Goal: Transaction & Acquisition: Purchase product/service

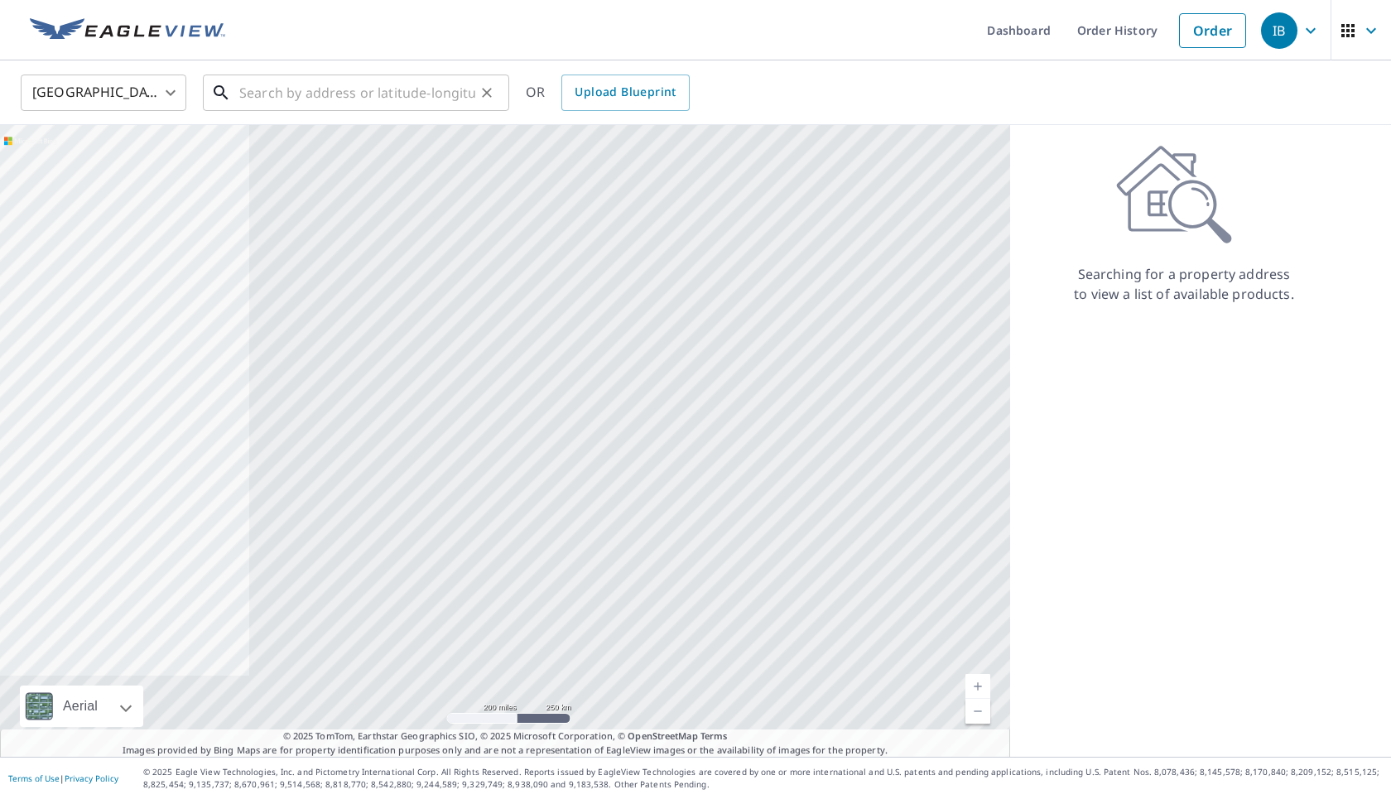
click at [469, 111] on div "​" at bounding box center [356, 93] width 306 height 36
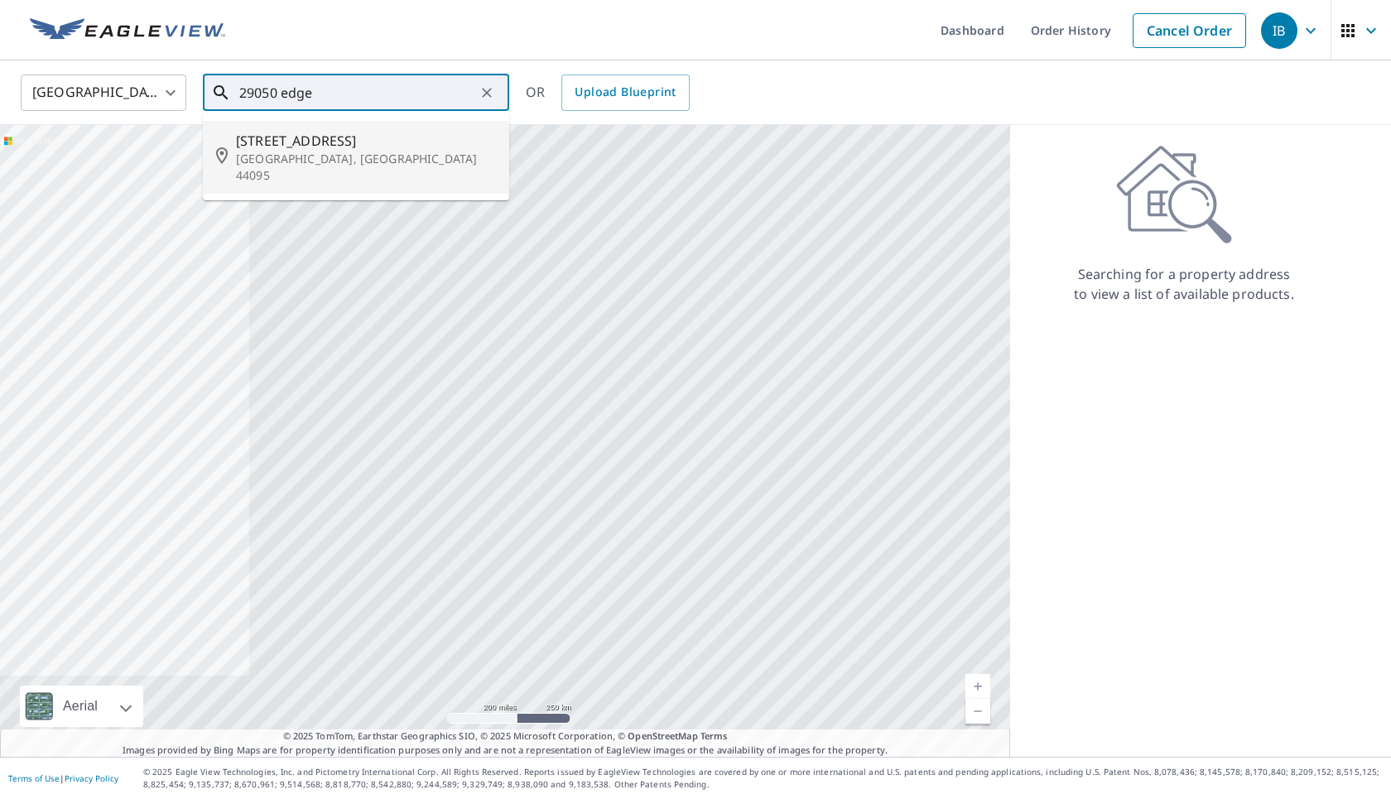
click at [368, 151] on p "[GEOGRAPHIC_DATA], [GEOGRAPHIC_DATA] 44095" at bounding box center [366, 167] width 260 height 33
type input "[STREET_ADDRESS][PERSON_NAME]"
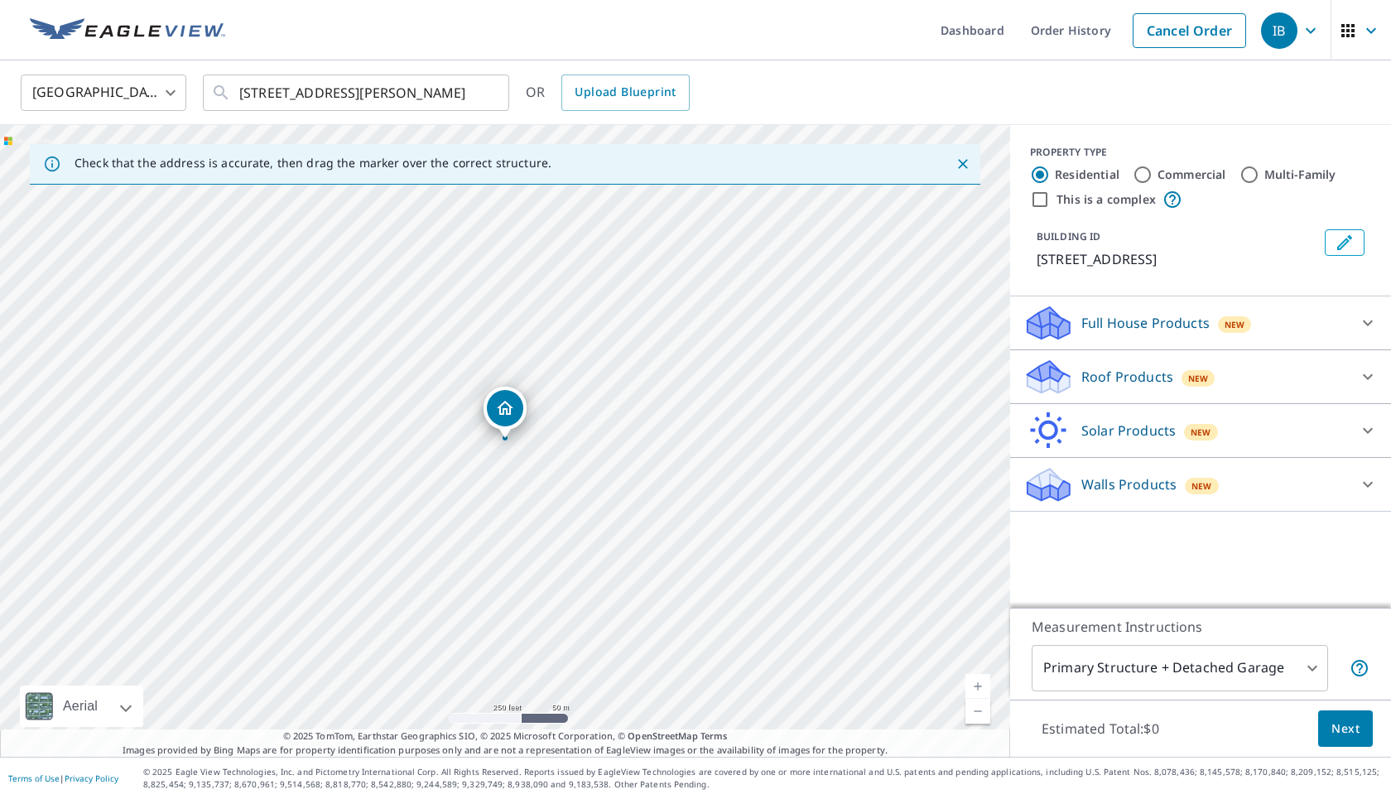
click at [629, 315] on p "Full House Products" at bounding box center [1145, 323] width 128 height 20
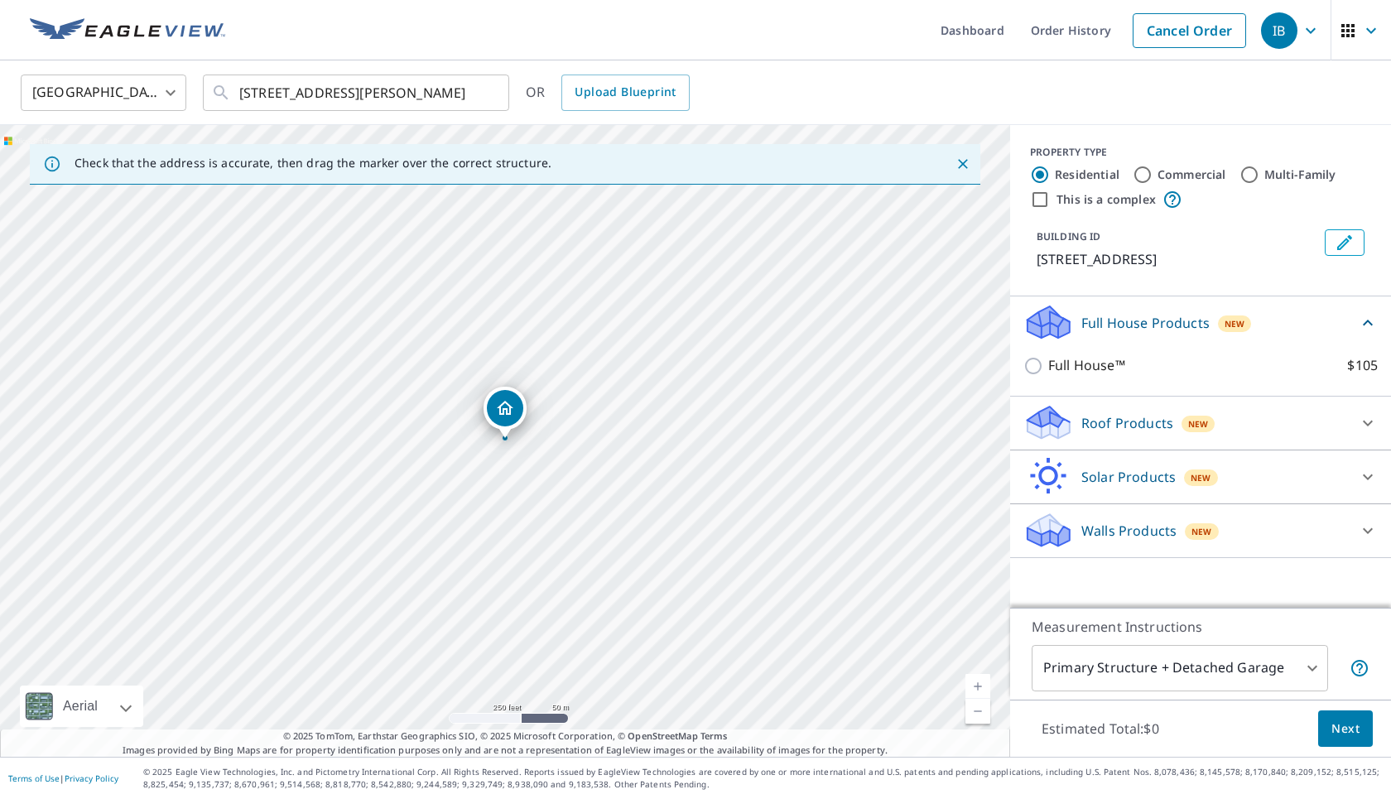
click at [629, 315] on p "Full House Products" at bounding box center [1145, 323] width 128 height 20
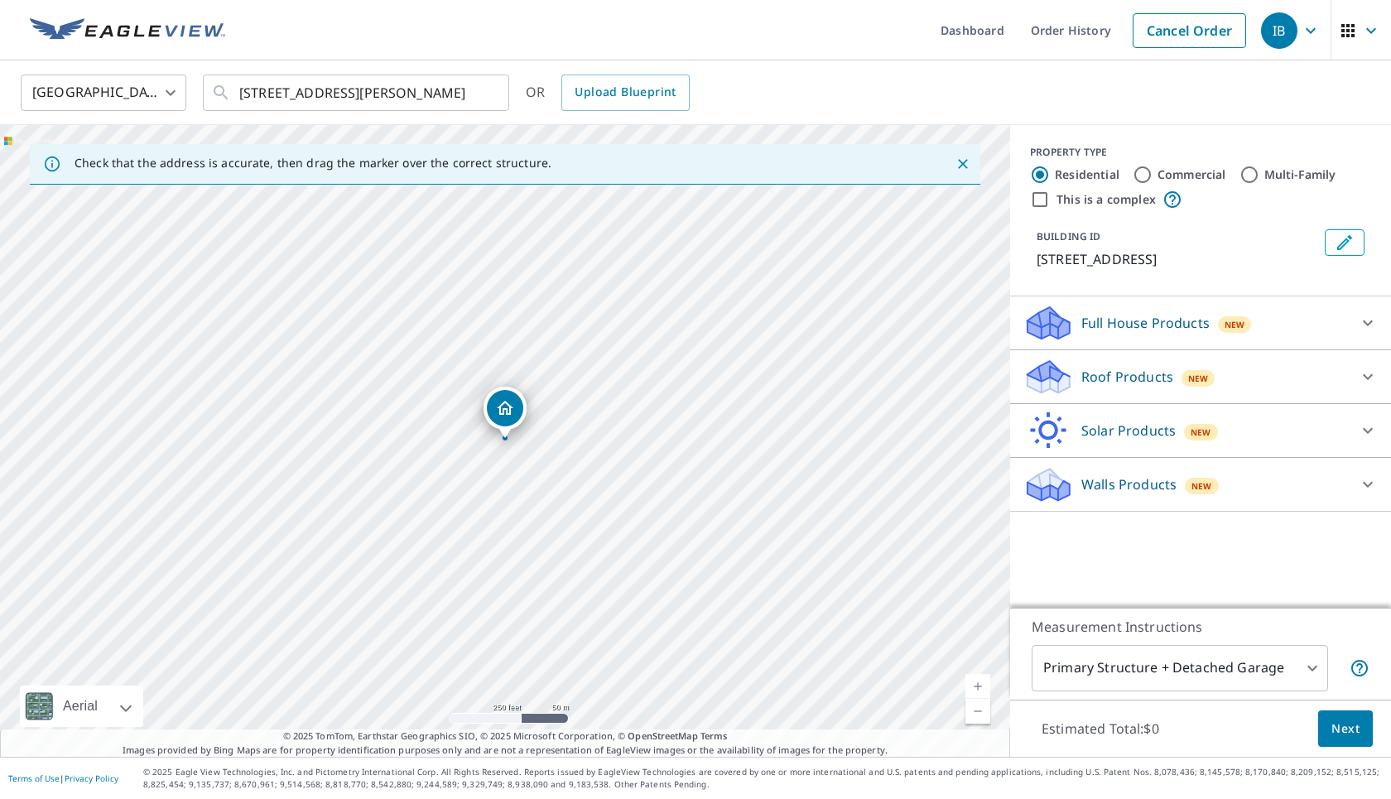
click at [629, 372] on p "Roof Products" at bounding box center [1127, 377] width 92 height 20
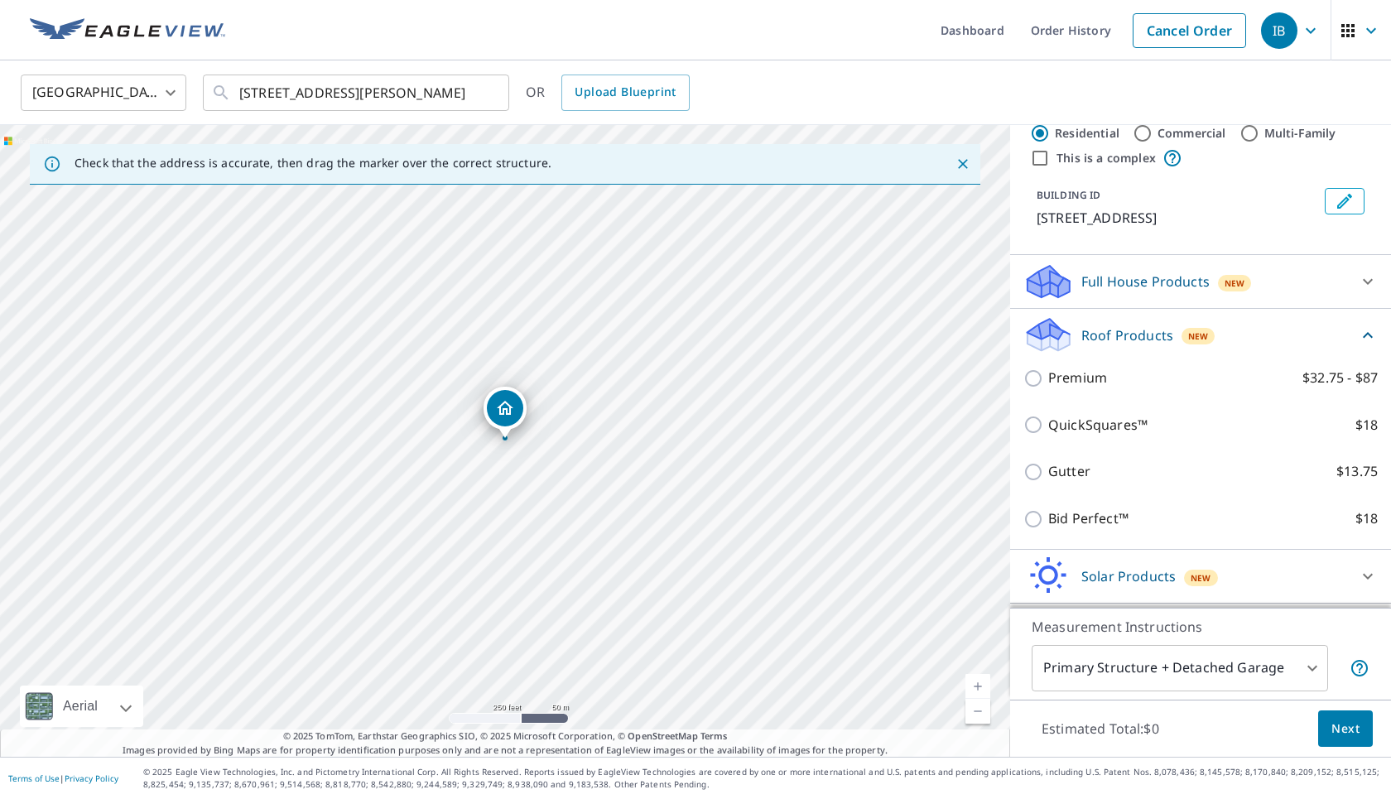
scroll to position [45, 0]
click at [629, 411] on div "QuickSquares™ $18" at bounding box center [1200, 421] width 354 height 47
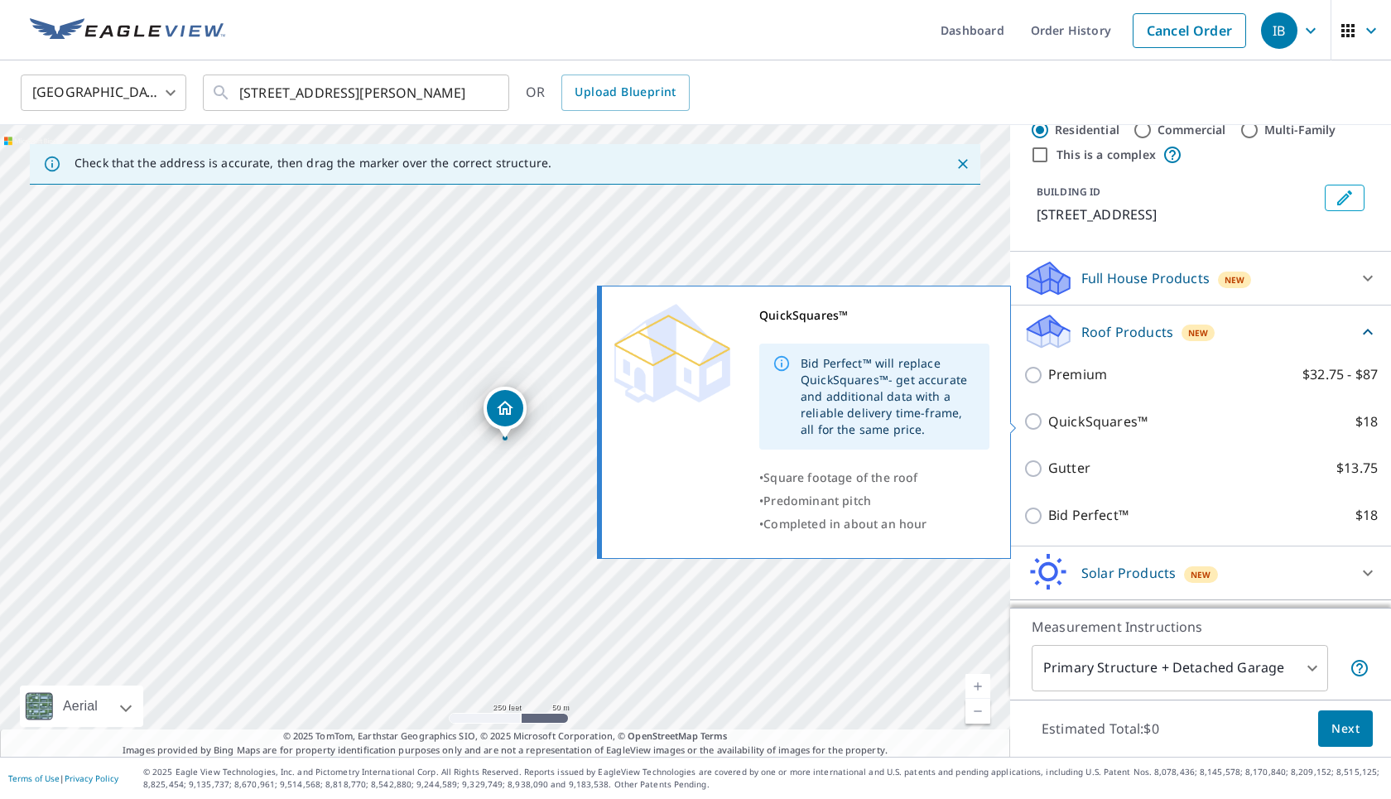
click at [629, 422] on p "QuickSquares™" at bounding box center [1097, 422] width 99 height 21
click at [629, 422] on input "QuickSquares™ $18" at bounding box center [1035, 422] width 25 height 20
checkbox input "true"
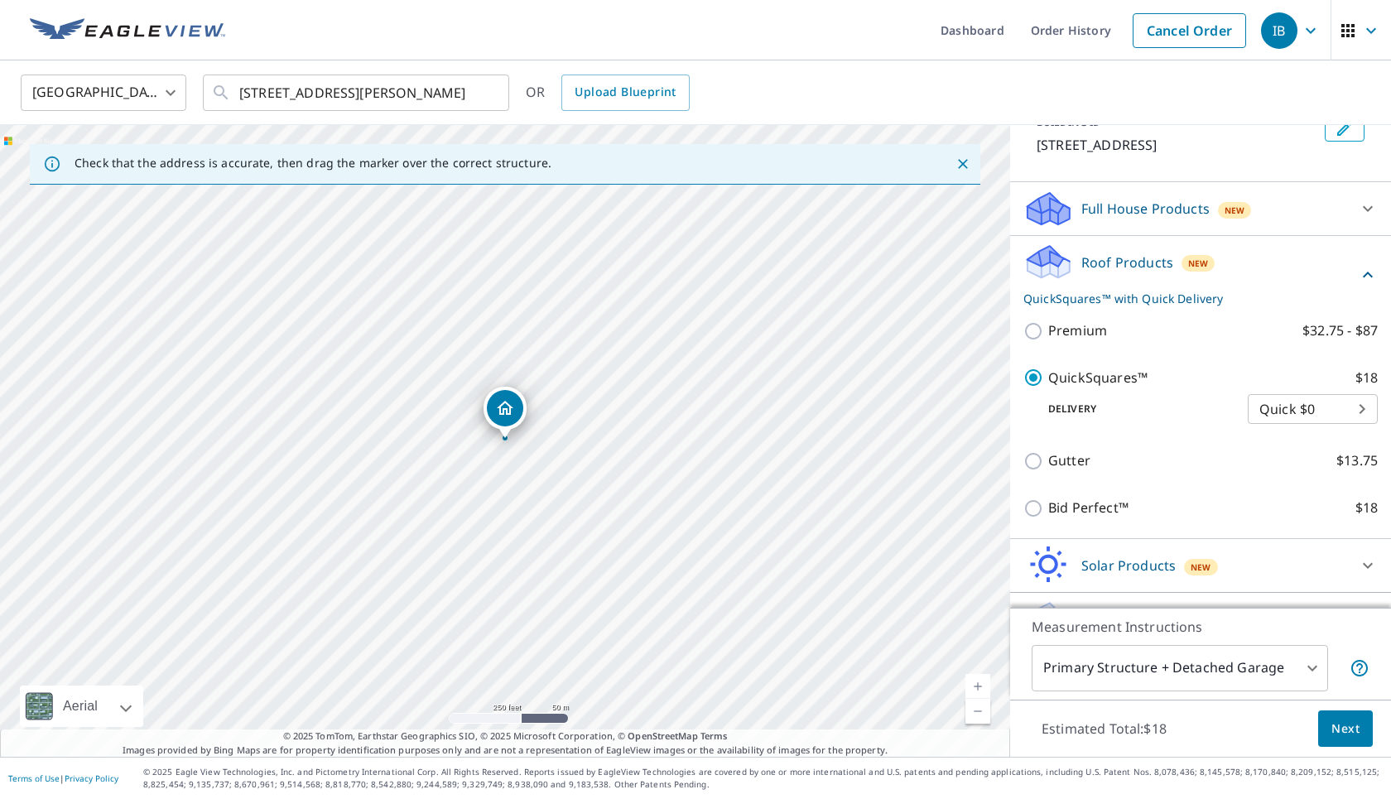
scroll to position [155, 0]
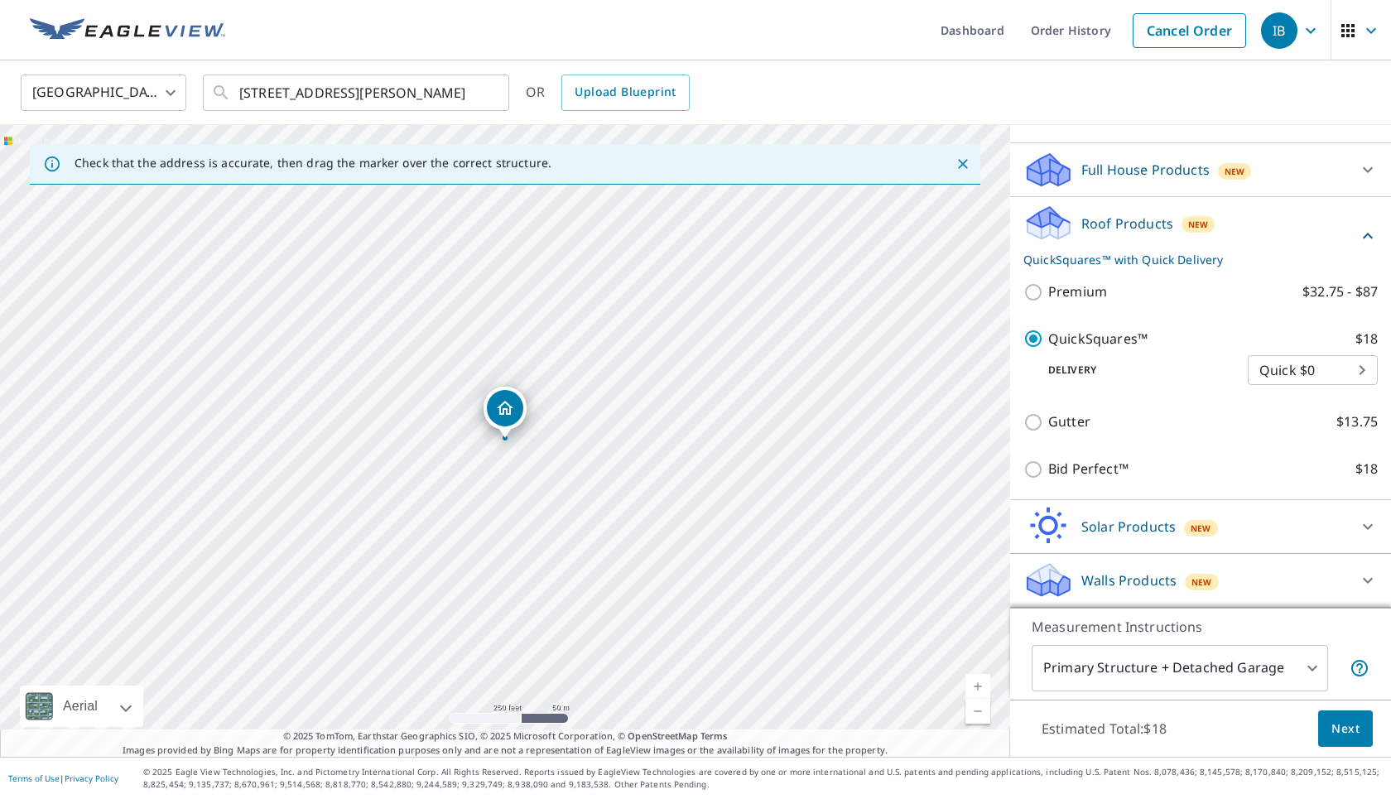
click at [629, 575] on div "Walls Products New" at bounding box center [1185, 580] width 325 height 39
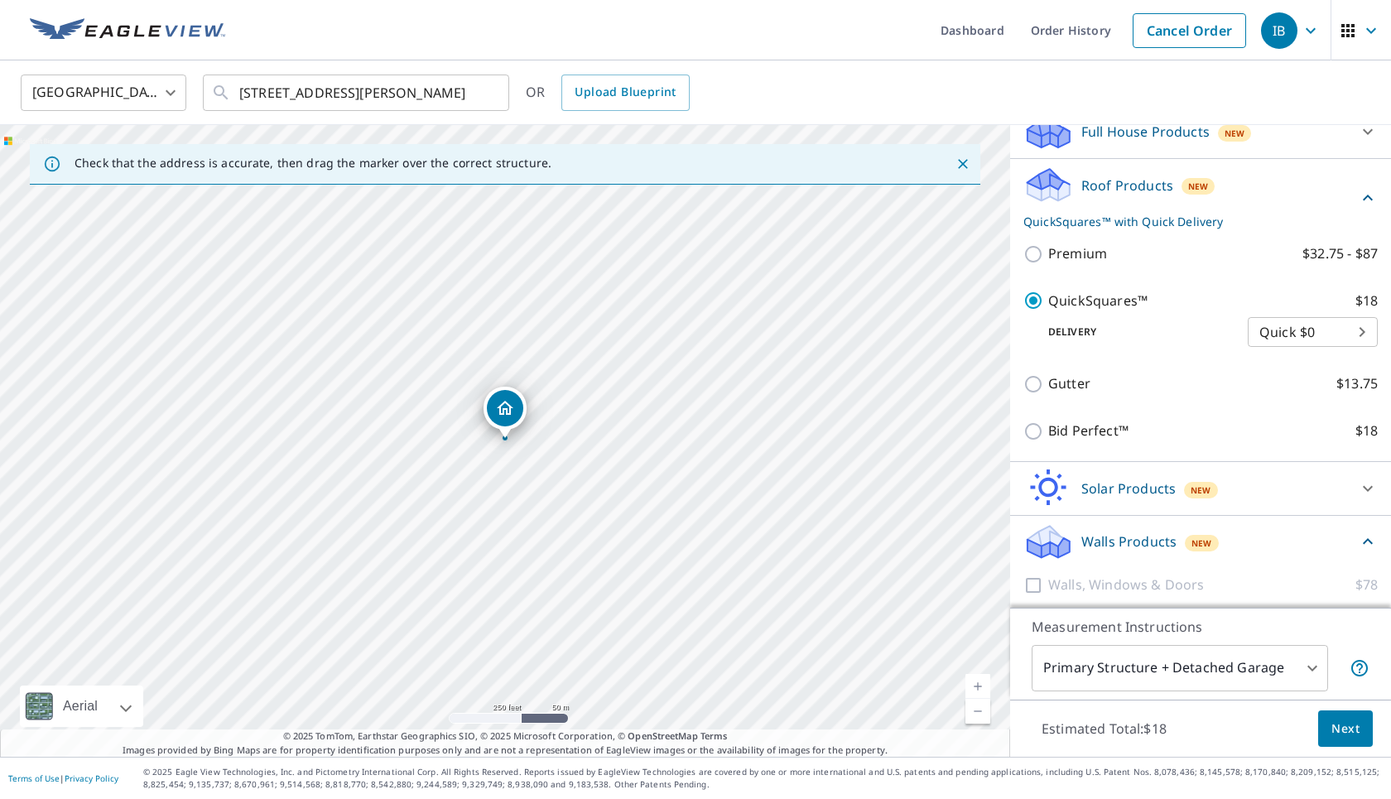
scroll to position [249, 0]
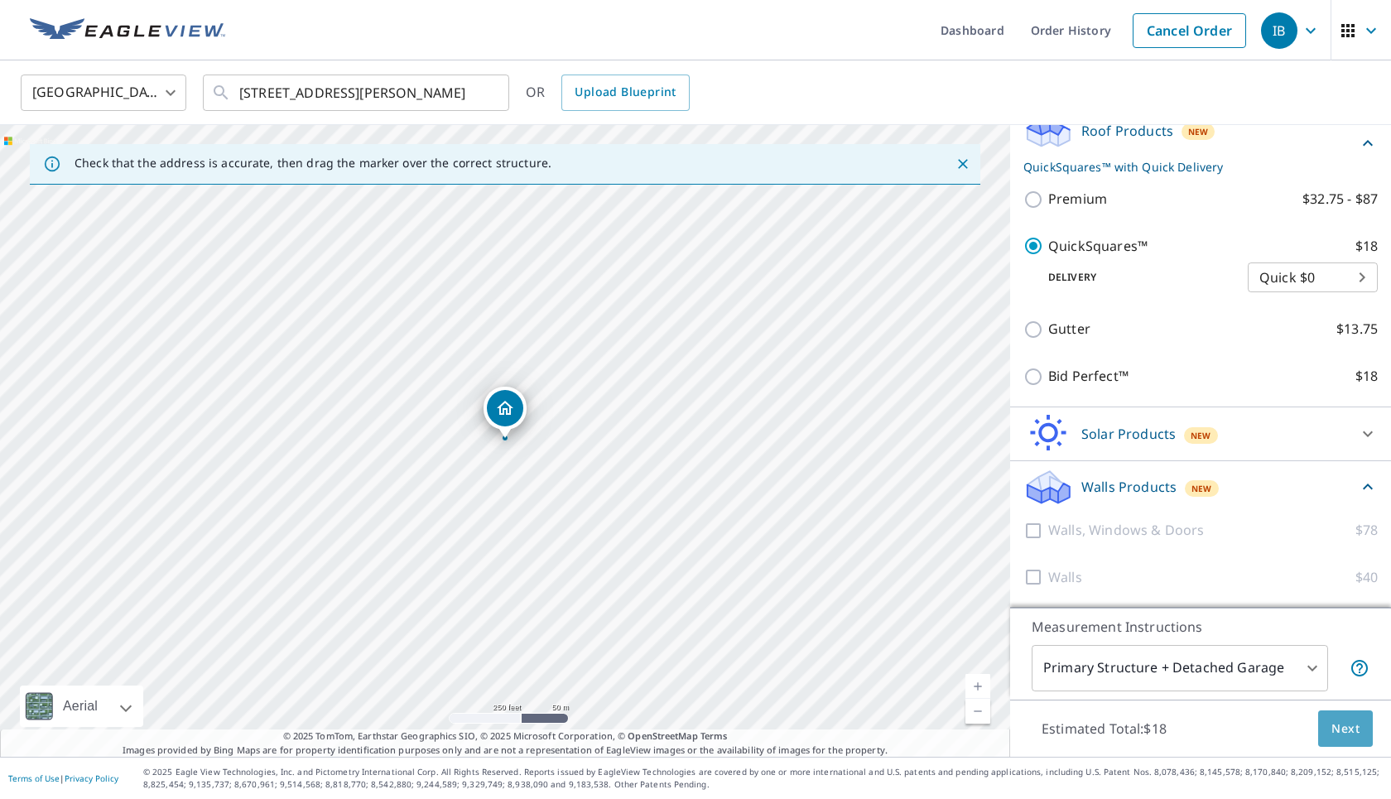
click at [629, 731] on span "Next" at bounding box center [1345, 729] width 28 height 21
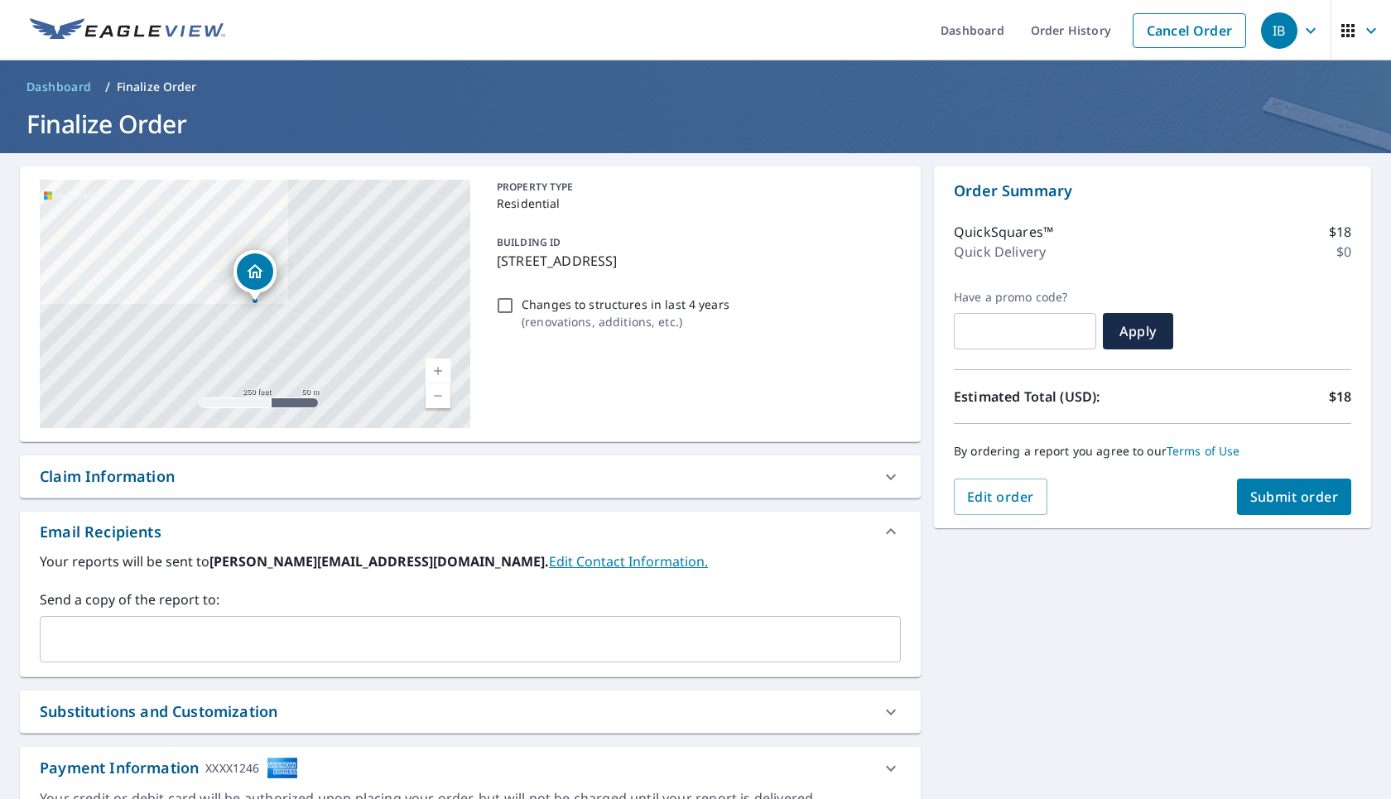
scroll to position [98, 0]
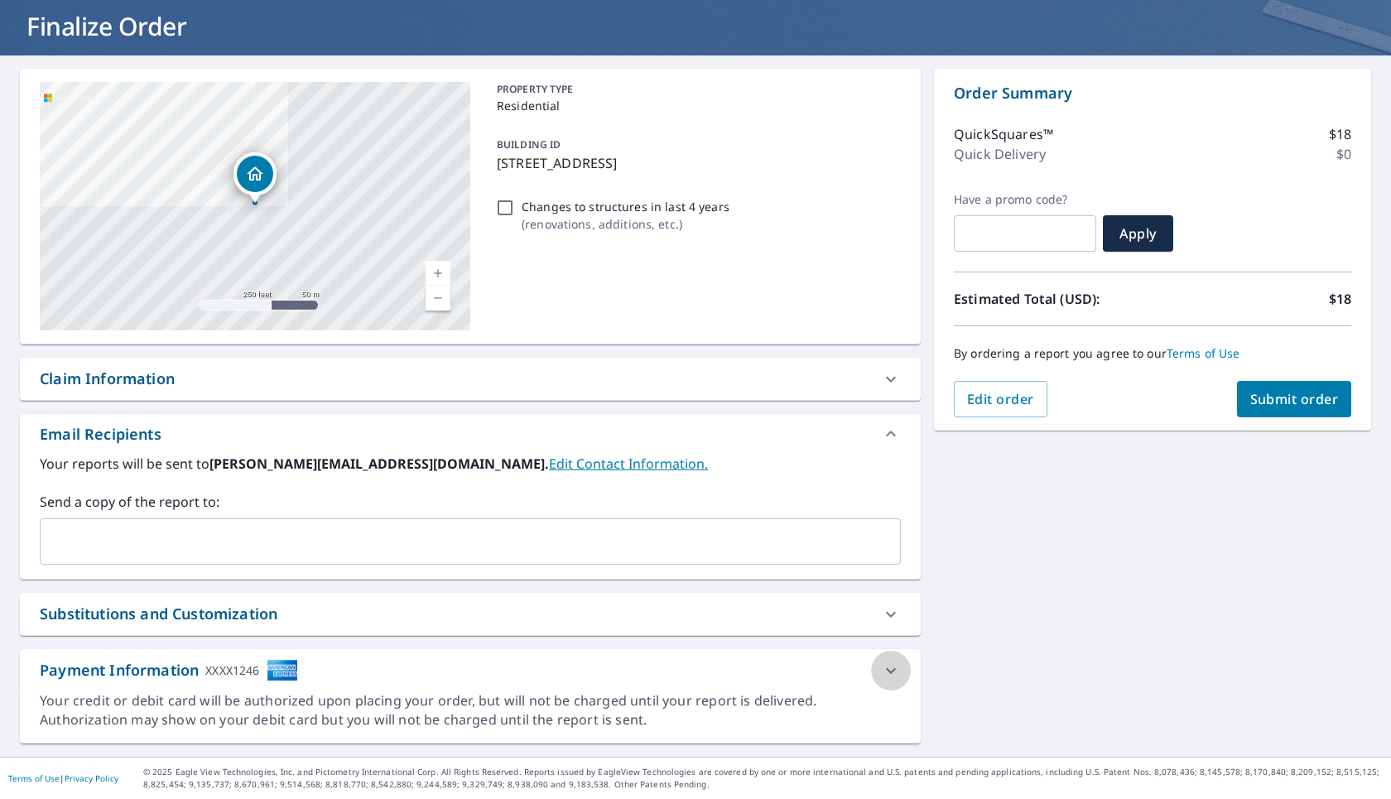
click at [629, 662] on icon at bounding box center [891, 671] width 20 height 20
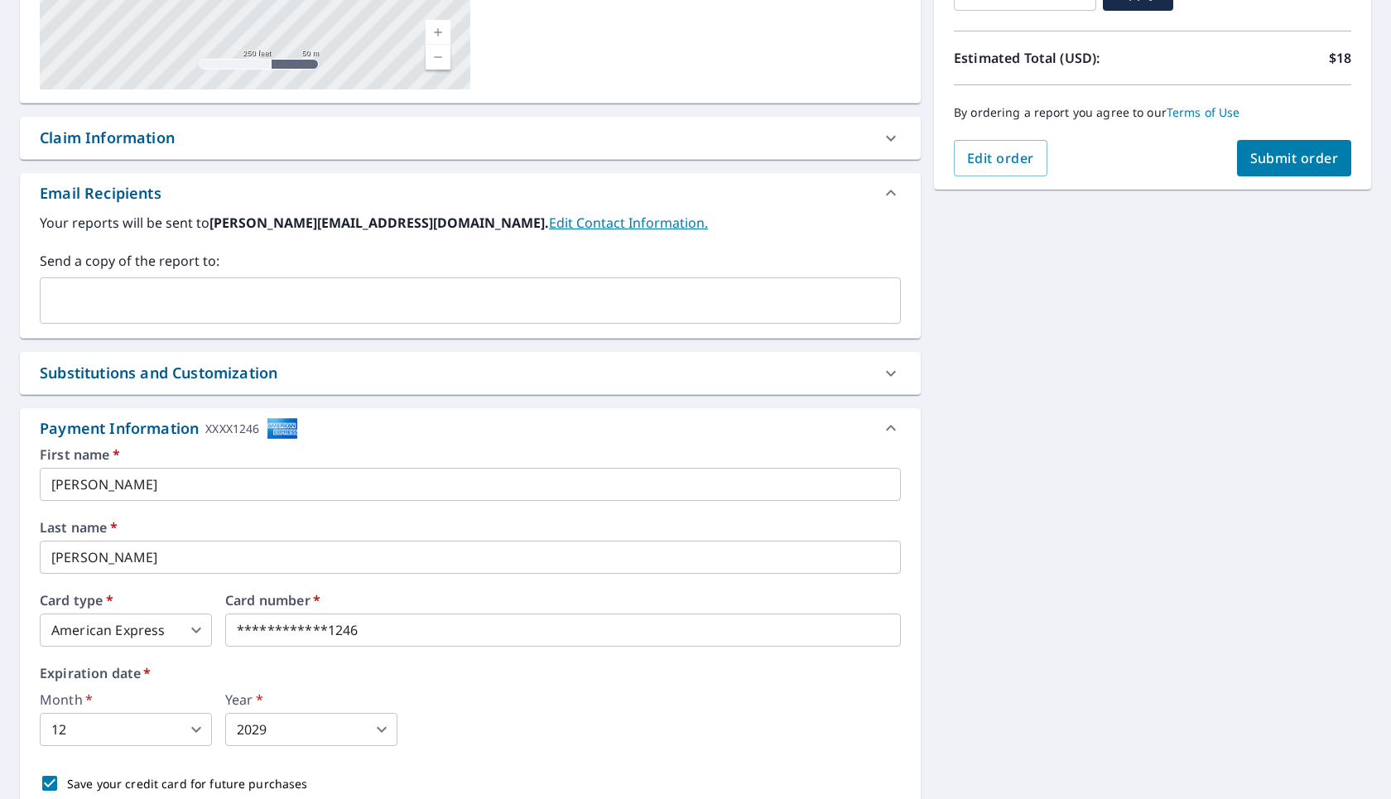
scroll to position [462, 0]
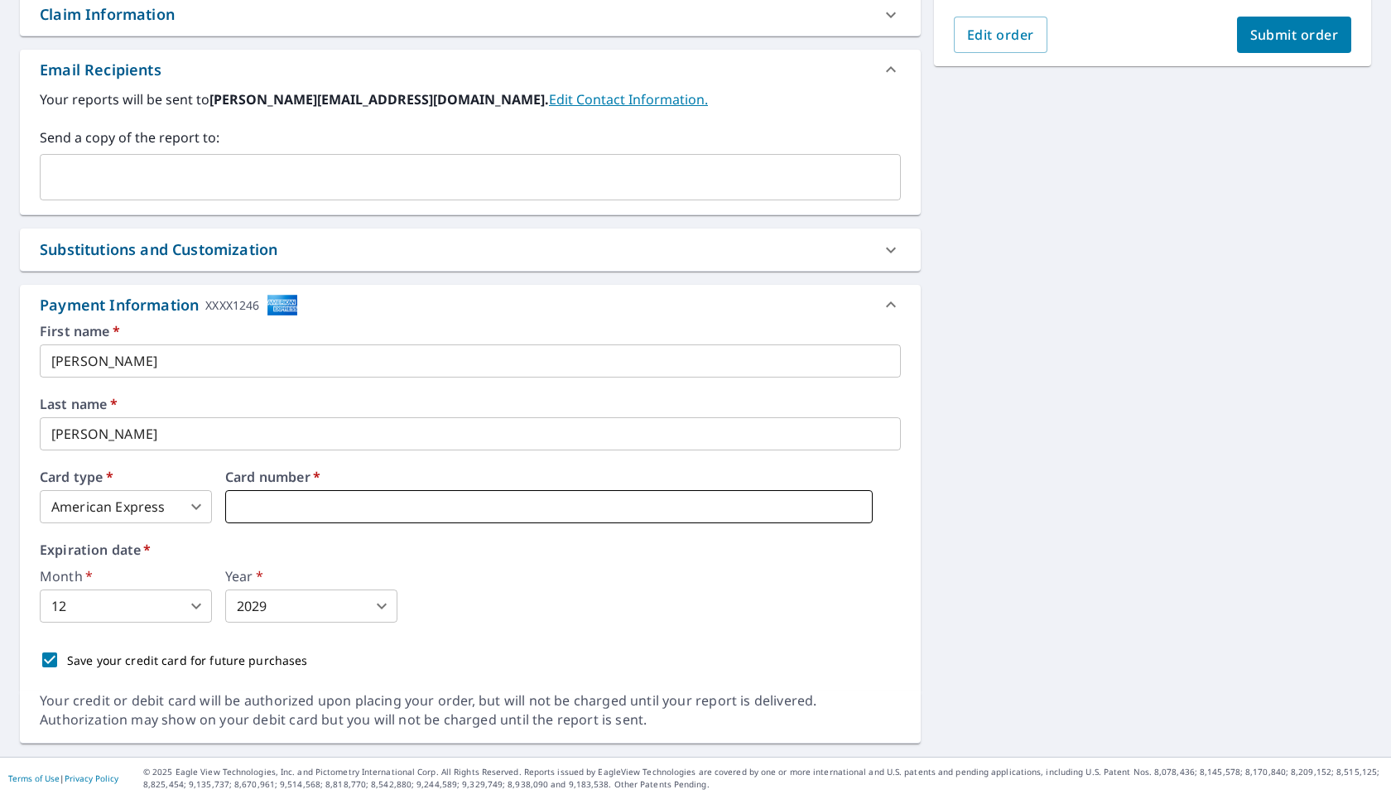
click at [479, 495] on iframe at bounding box center [549, 506] width 648 height 33
click at [185, 508] on body "IB IB Dashboard Order History Cancel Order IB Dashboard / Finalize Order Finali…" at bounding box center [695, 399] width 1391 height 799
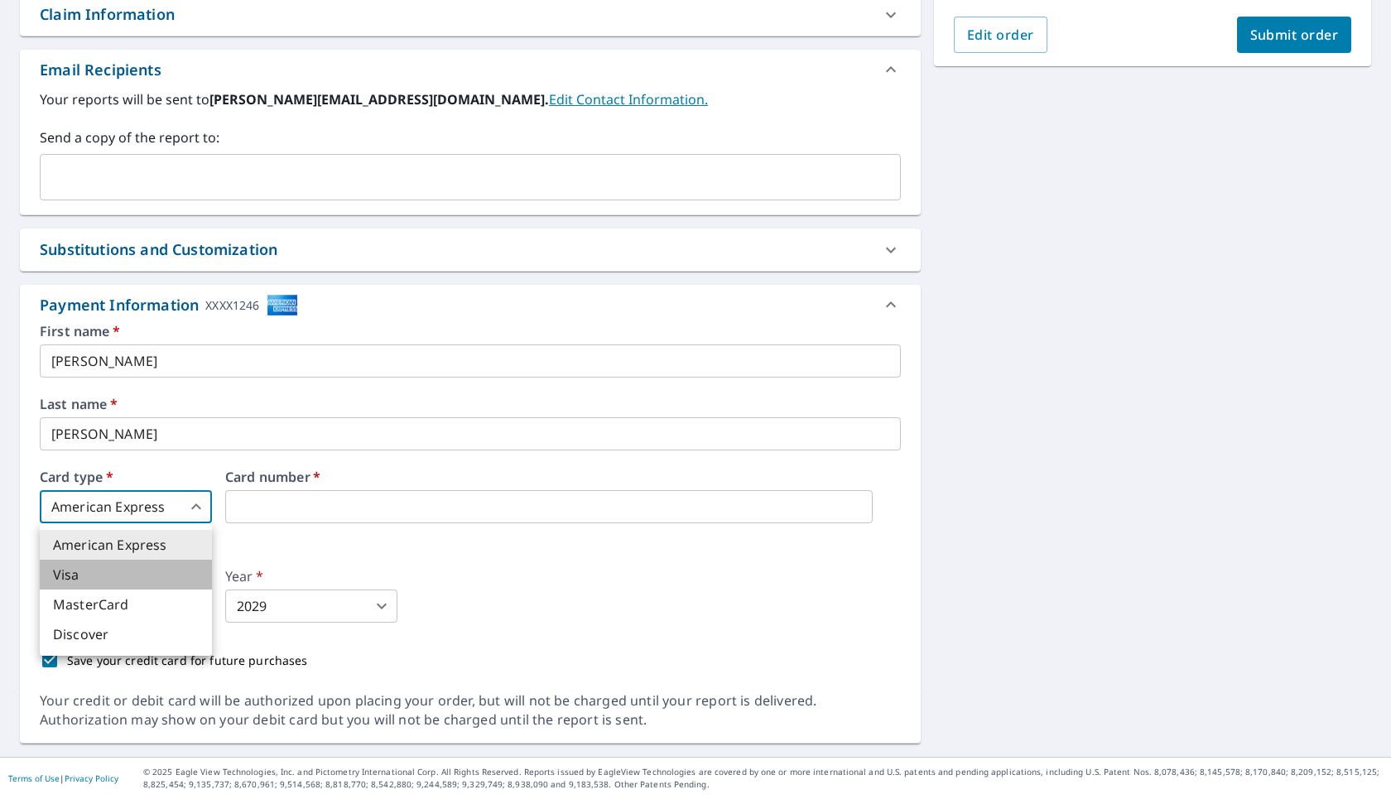
click at [184, 575] on li "Visa" at bounding box center [126, 575] width 172 height 30
type input "2"
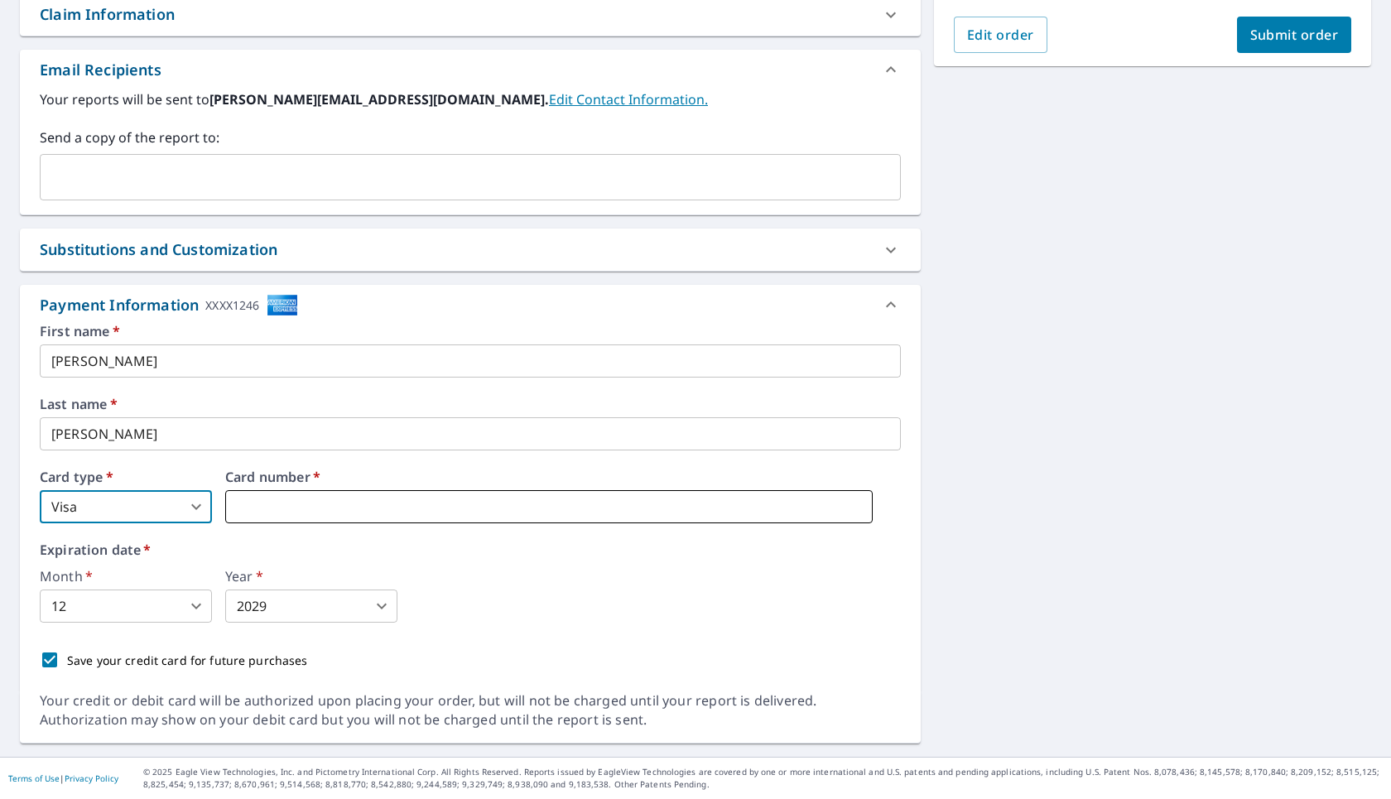
click at [326, 517] on iframe at bounding box center [549, 506] width 648 height 33
click at [335, 496] on iframe at bounding box center [549, 506] width 648 height 33
click at [326, 490] on iframe at bounding box center [549, 506] width 648 height 33
click at [321, 494] on iframe at bounding box center [549, 506] width 648 height 33
click at [328, 537] on div "First name   * [PERSON_NAME] ​ Last name   * [PERSON_NAME] ​ Card type   * Visa…" at bounding box center [470, 501] width 861 height 353
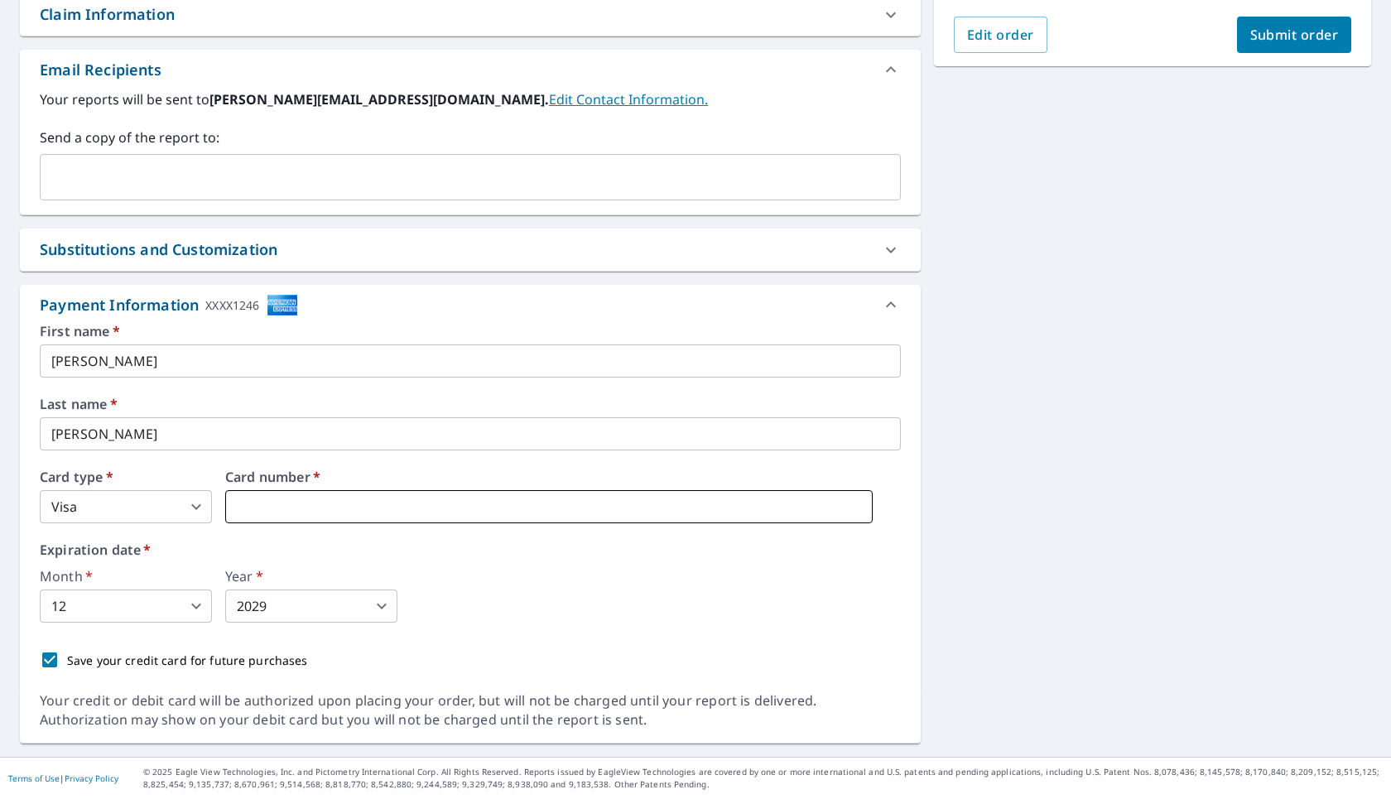
click at [328, 522] on iframe at bounding box center [549, 506] width 648 height 33
click at [439, 575] on div "Month   * 12 12 ​ Year   * 2029 2029 ​" at bounding box center [470, 596] width 861 height 53
click at [166, 613] on body "IB IB Dashboard Order History Cancel Order IB Dashboard / Finalize Order Finali…" at bounding box center [695, 399] width 1391 height 799
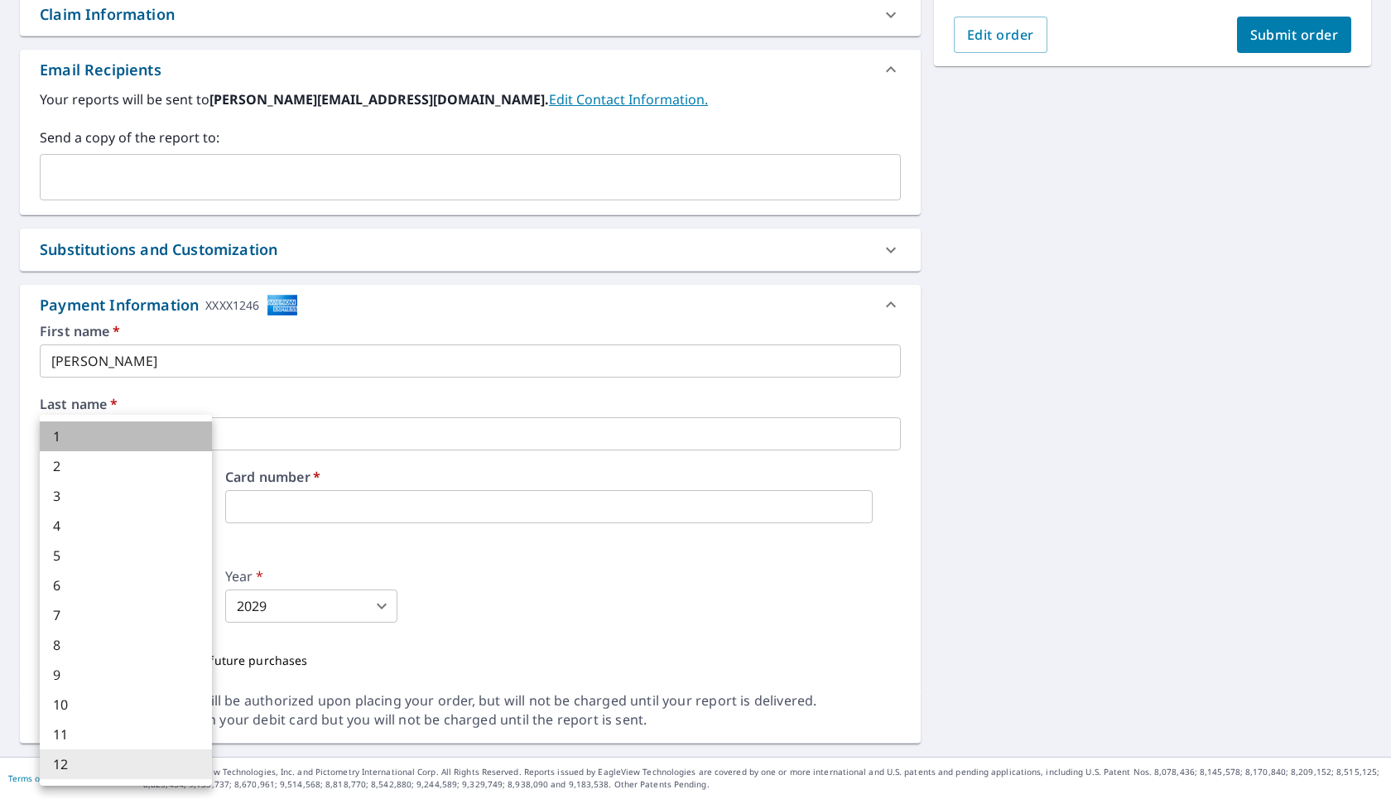
click at [151, 441] on li "1" at bounding box center [126, 436] width 172 height 30
type input "1"
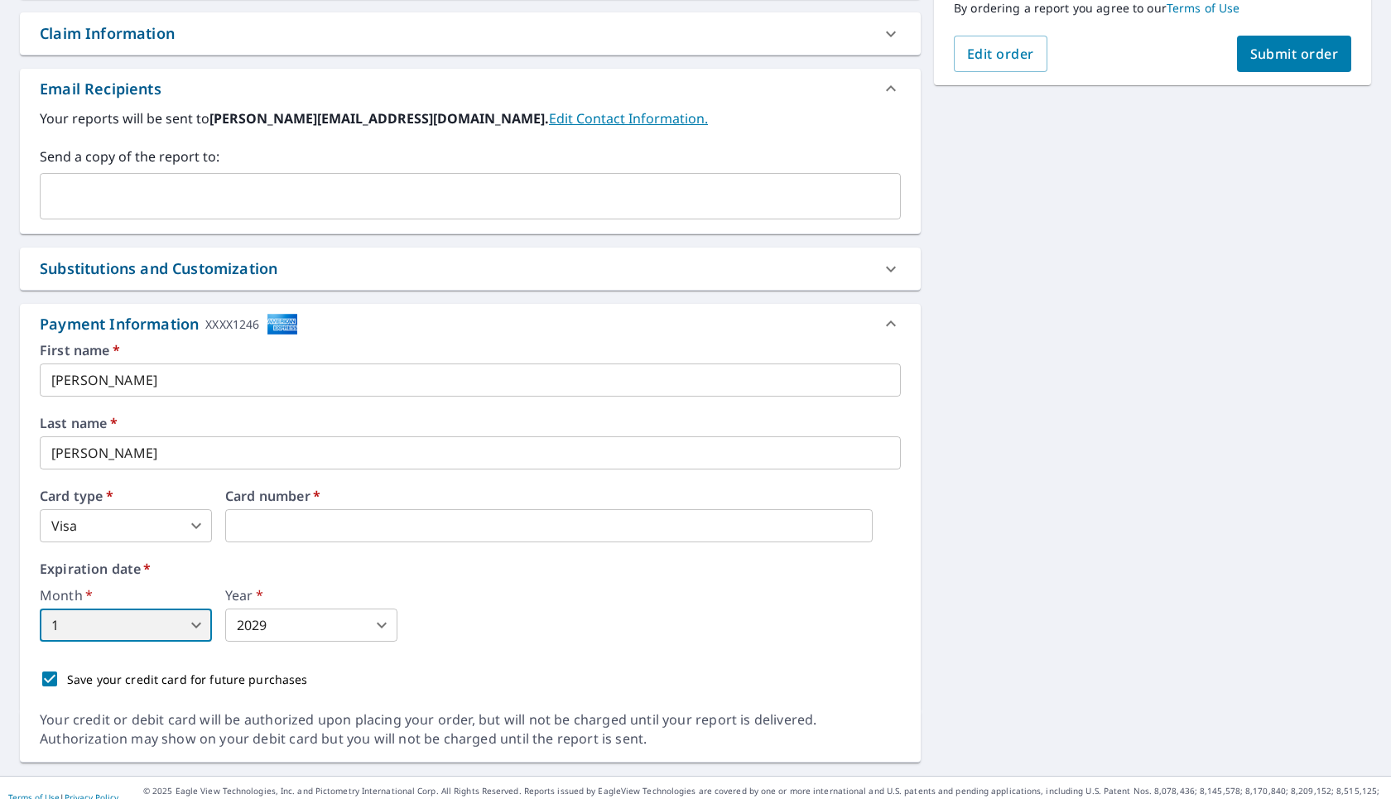
scroll to position [0, 0]
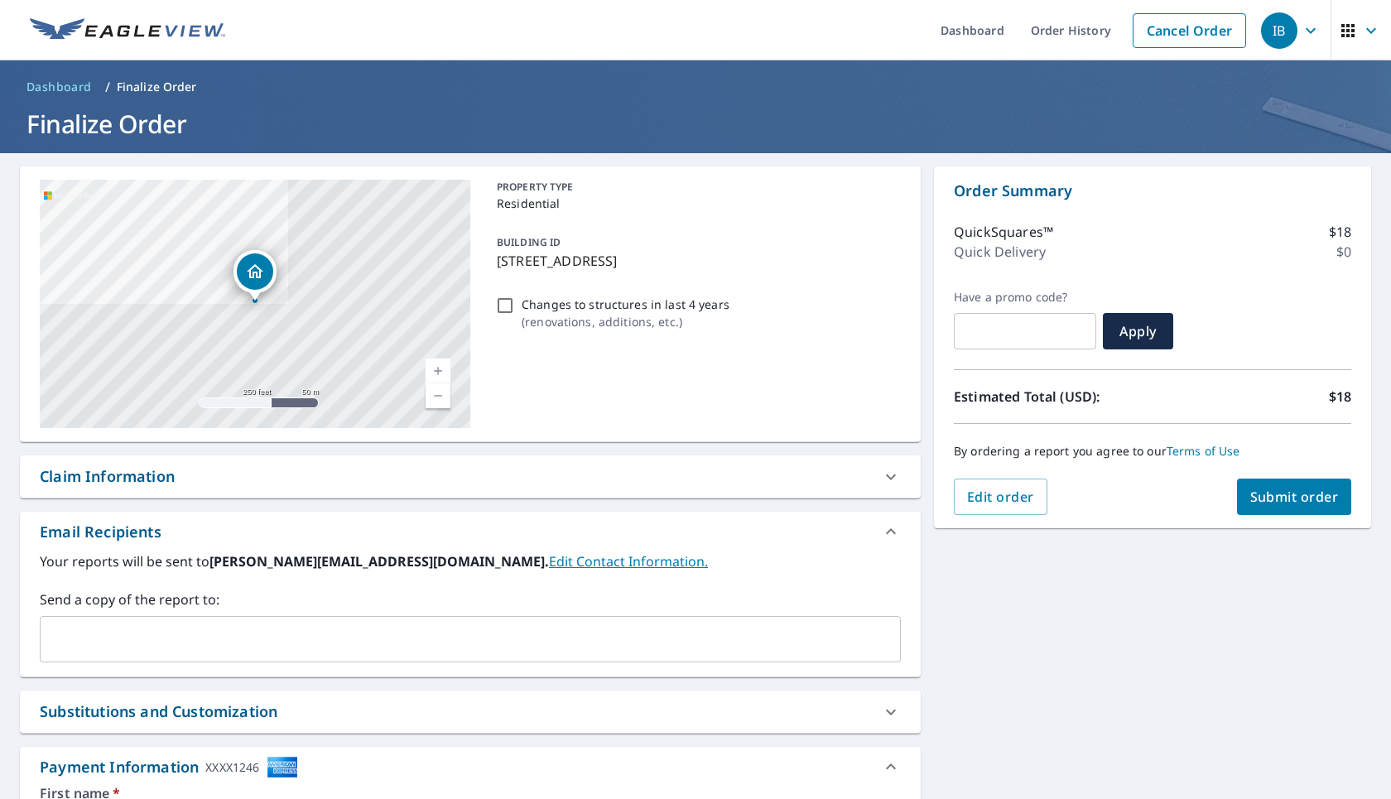
click at [629, 502] on button "Submit order" at bounding box center [1294, 497] width 115 height 36
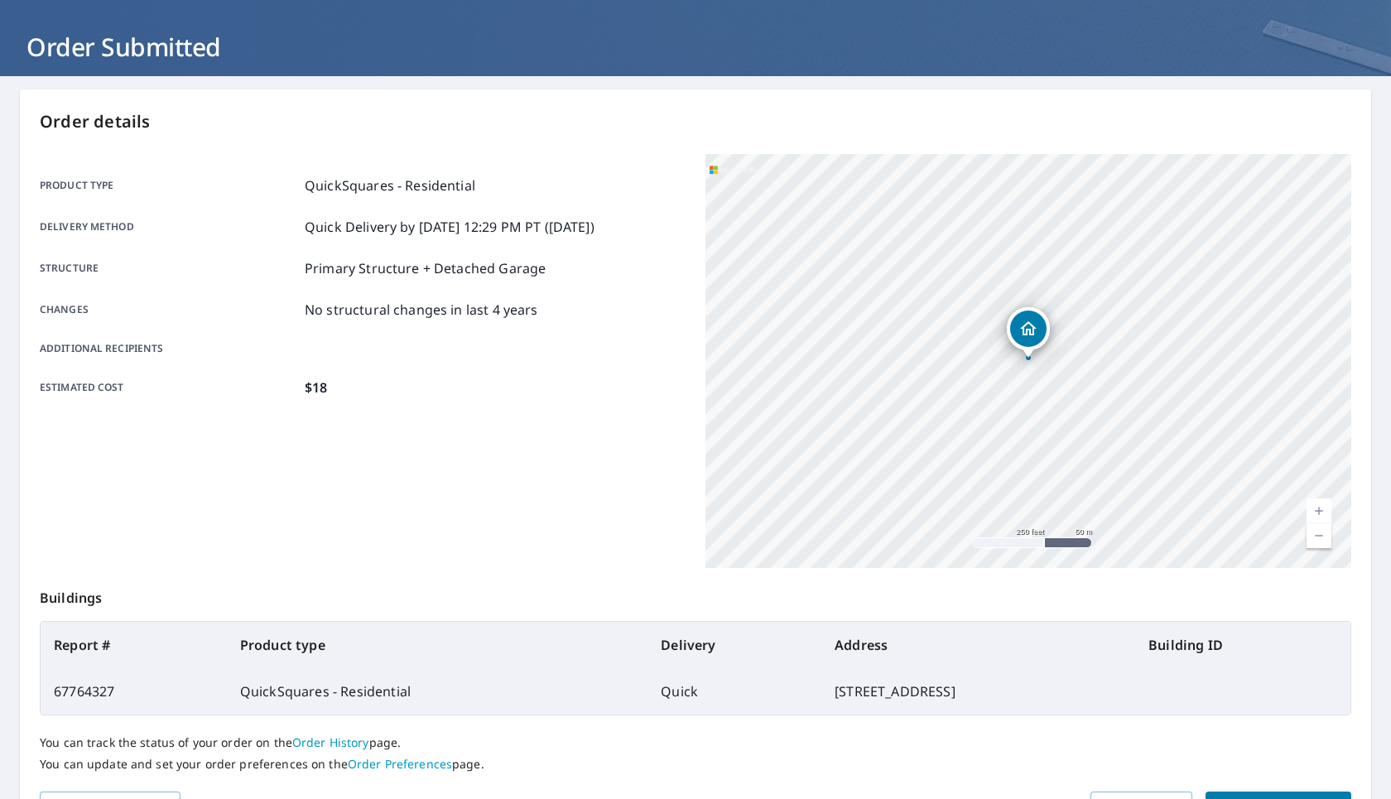
scroll to position [175, 0]
